Goal: Use online tool/utility: Utilize a website feature to perform a specific function

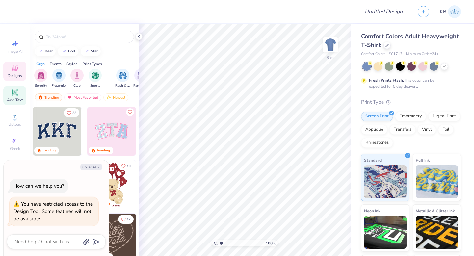
click at [19, 93] on div "Add Text" at bounding box center [14, 95] width 23 height 19
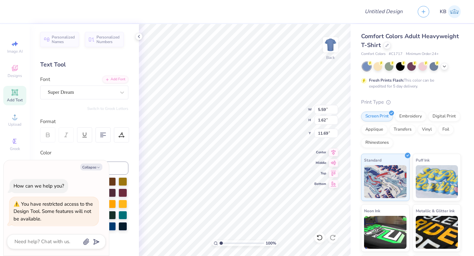
type textarea "x"
type input "5.11"
click at [265, 106] on li "Copy" at bounding box center [275, 106] width 52 height 13
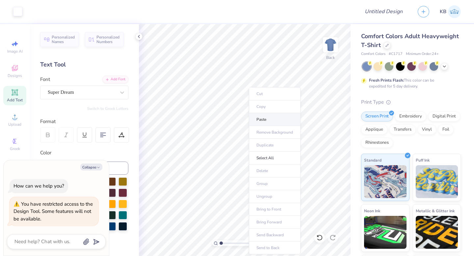
click at [260, 123] on li "Paste" at bounding box center [275, 119] width 52 height 13
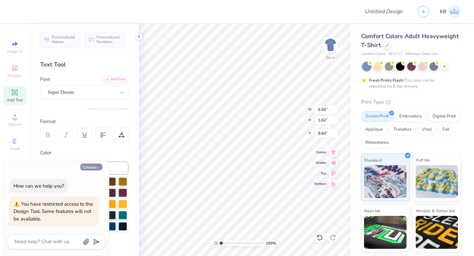
click at [92, 164] on button "Collapse" at bounding box center [91, 166] width 22 height 7
type textarea "x"
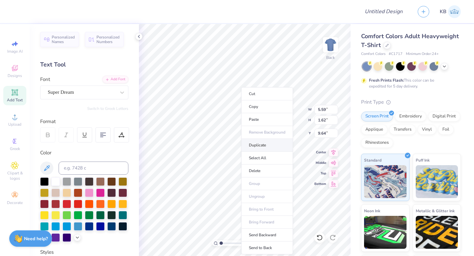
click at [263, 144] on li "Duplicate" at bounding box center [267, 145] width 52 height 13
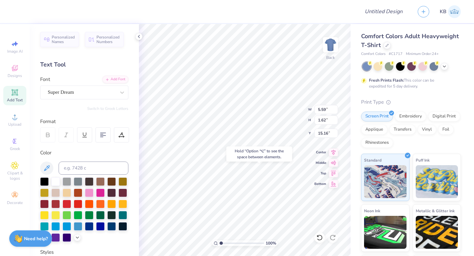
click at [10, 90] on div "Add Text" at bounding box center [14, 95] width 23 height 19
type input "11.69"
click at [17, 101] on span "Add Text" at bounding box center [15, 99] width 16 height 5
click at [16, 98] on span "Add Text" at bounding box center [15, 99] width 16 height 5
click at [17, 96] on icon at bounding box center [15, 92] width 8 height 8
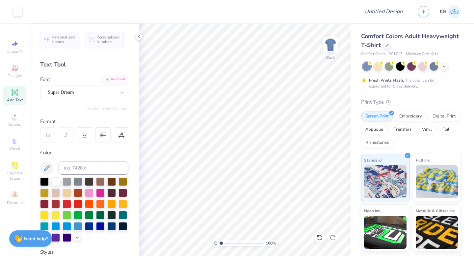
click at [34, 97] on div "Personalized Names Personalized Numbers Text Tool Add Font Font Super Dream Swi…" at bounding box center [84, 140] width 109 height 232
click at [17, 95] on icon at bounding box center [15, 92] width 8 height 8
click at [7, 91] on div "Add Text" at bounding box center [14, 95] width 23 height 19
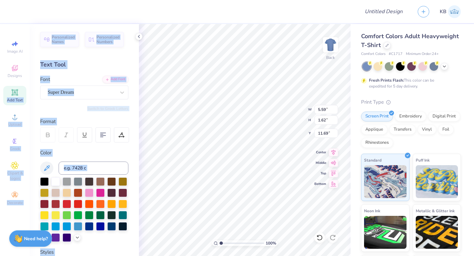
click at [225, 104] on div "Design Title KB Image AI Designs Add Text Upload Greek Clipart & logos Decorate…" at bounding box center [237, 128] width 474 height 256
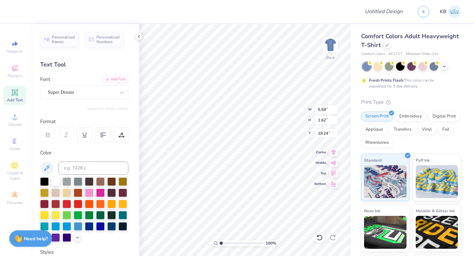
click at [15, 97] on div "Add Text" at bounding box center [14, 95] width 23 height 19
type input "11.69"
type input "9.64"
type input "4.20"
click at [13, 70] on icon at bounding box center [14, 69] width 5 height 4
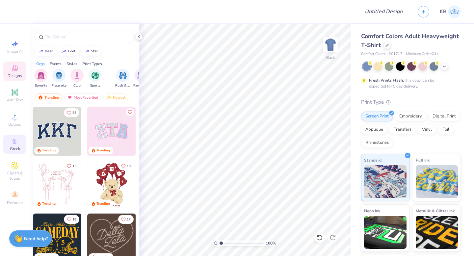
click at [15, 144] on icon at bounding box center [15, 141] width 8 height 8
